Goal: Task Accomplishment & Management: Use online tool/utility

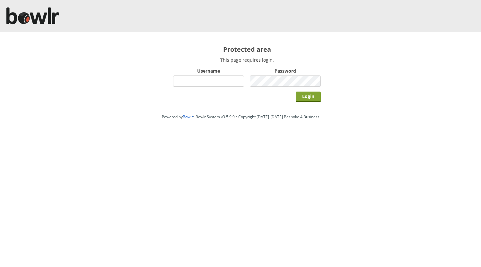
type input "hornseaindoorbowlsclub"
click at [309, 99] on input "Login" at bounding box center [308, 97] width 25 height 11
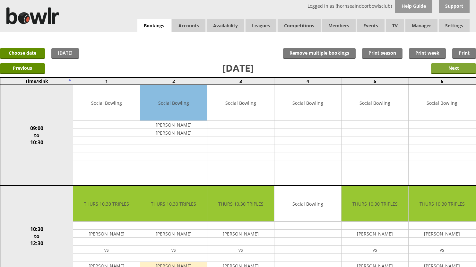
click at [435, 69] on input "Next" at bounding box center [453, 68] width 45 height 11
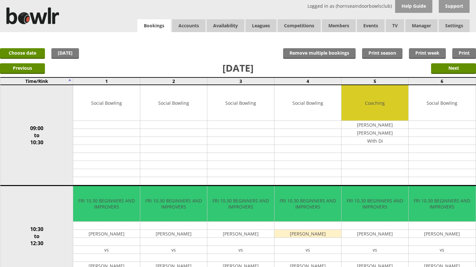
click at [154, 21] on link "Bookings" at bounding box center [153, 25] width 33 height 13
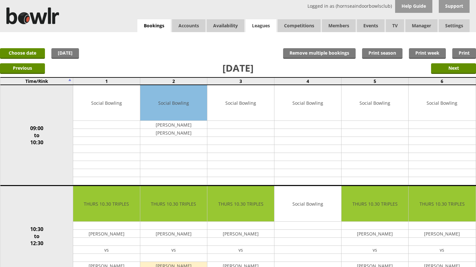
click at [258, 22] on link "Leagues" at bounding box center [261, 25] width 31 height 13
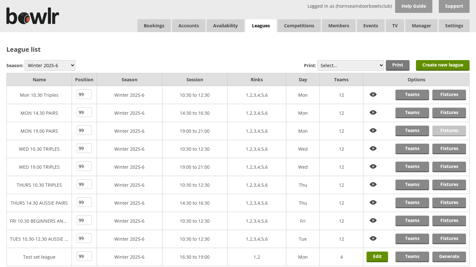
click at [436, 129] on link "Fixtures" at bounding box center [450, 131] width 34 height 11
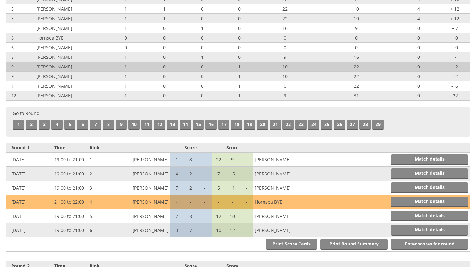
scroll to position [96, 0]
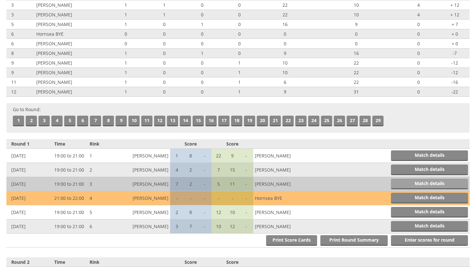
click at [419, 188] on link "Match details" at bounding box center [429, 184] width 77 height 11
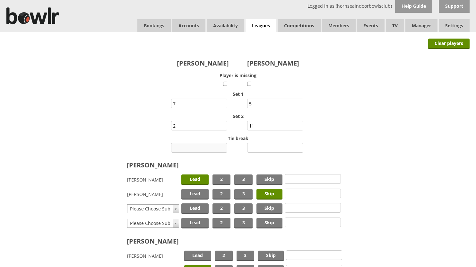
click at [217, 144] on input "number" at bounding box center [199, 148] width 56 height 10
type input "1"
click at [265, 146] on input "number" at bounding box center [275, 148] width 56 height 10
type input "0"
click at [347, 141] on label "Tie break" at bounding box center [238, 138] width 464 height 6
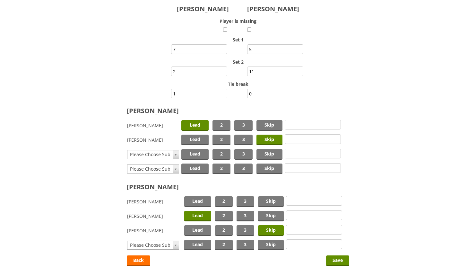
scroll to position [102, 0]
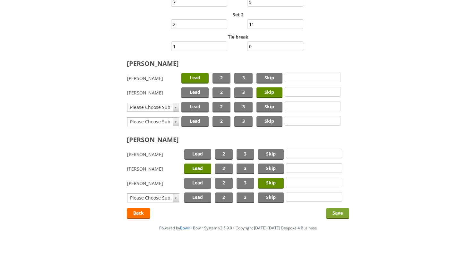
click at [342, 211] on input "Save" at bounding box center [337, 213] width 23 height 11
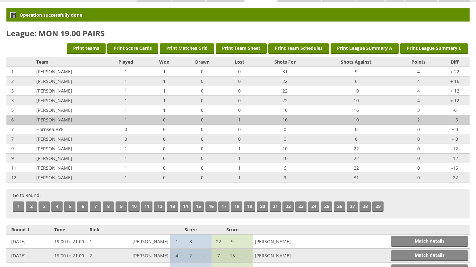
scroll to position [62, 0]
